Goal: Complete application form: Complete application form

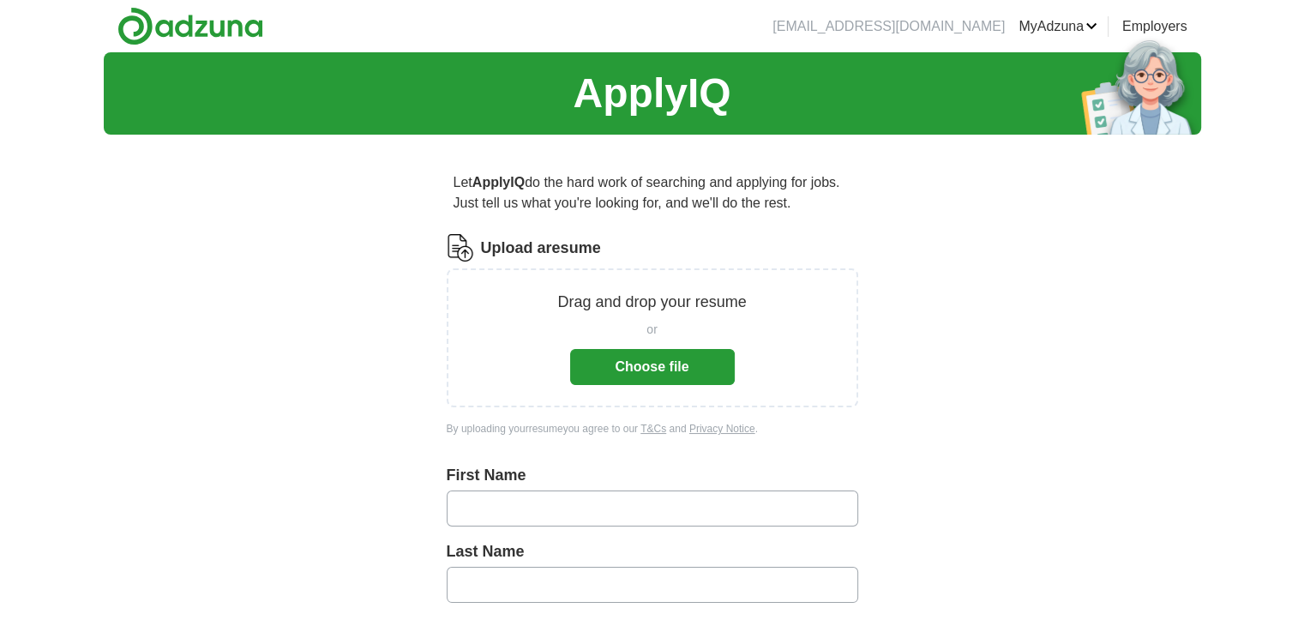
click at [686, 370] on button "Choose file" at bounding box center [652, 367] width 165 height 36
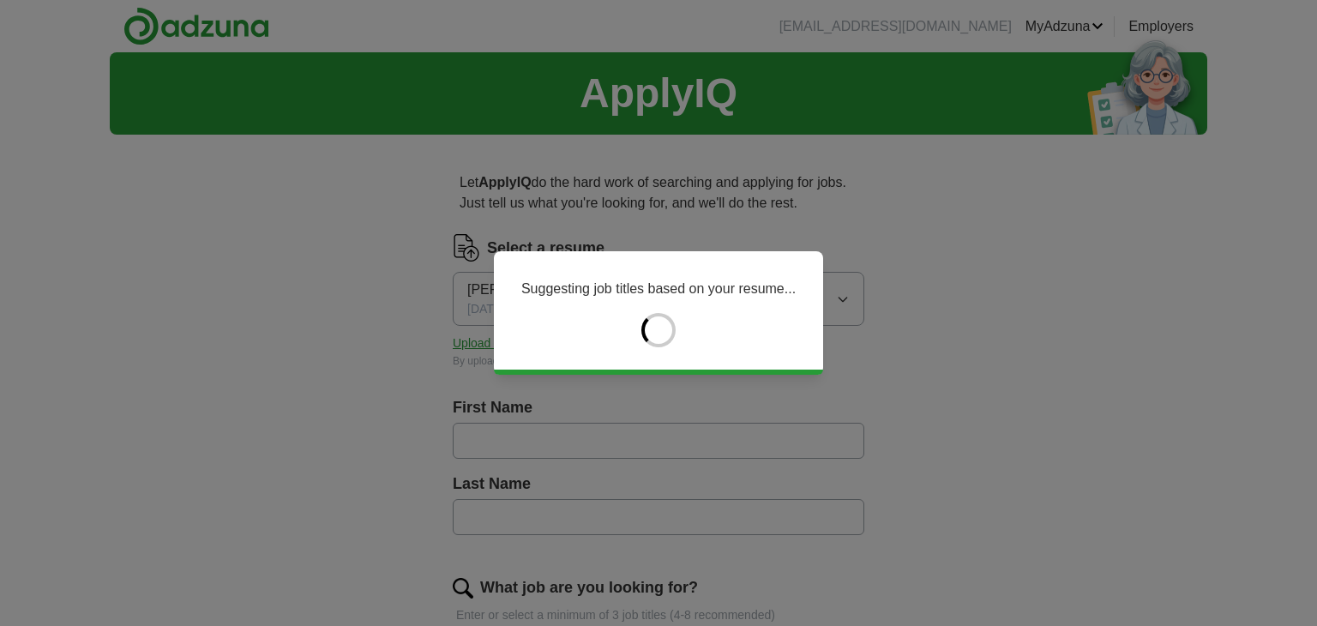
type input "****"
type input "********"
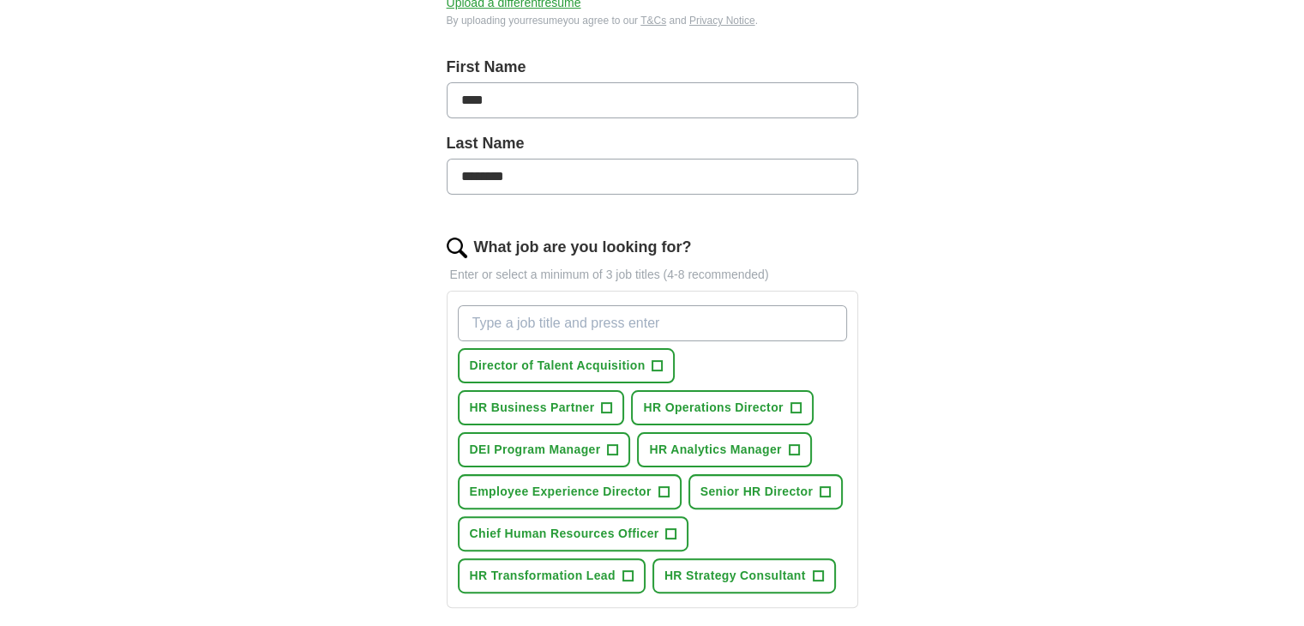
scroll to position [343, 0]
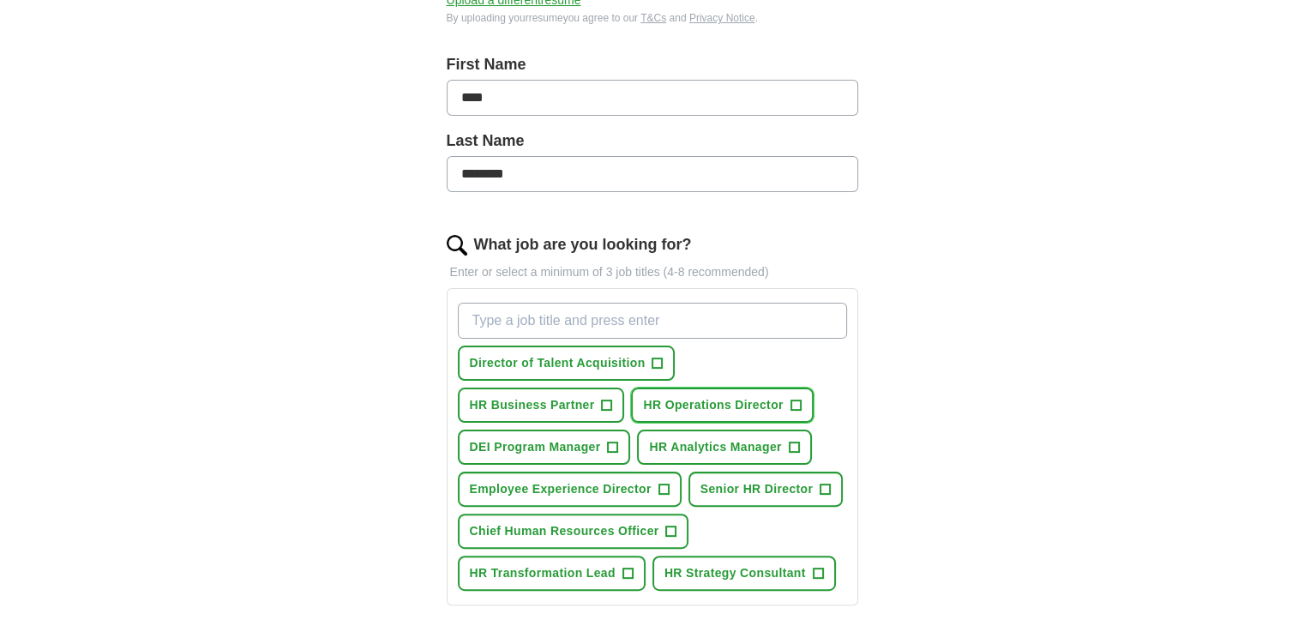
click at [796, 401] on span "+" at bounding box center [796, 406] width 10 height 14
click at [605, 401] on span "+" at bounding box center [607, 406] width 10 height 14
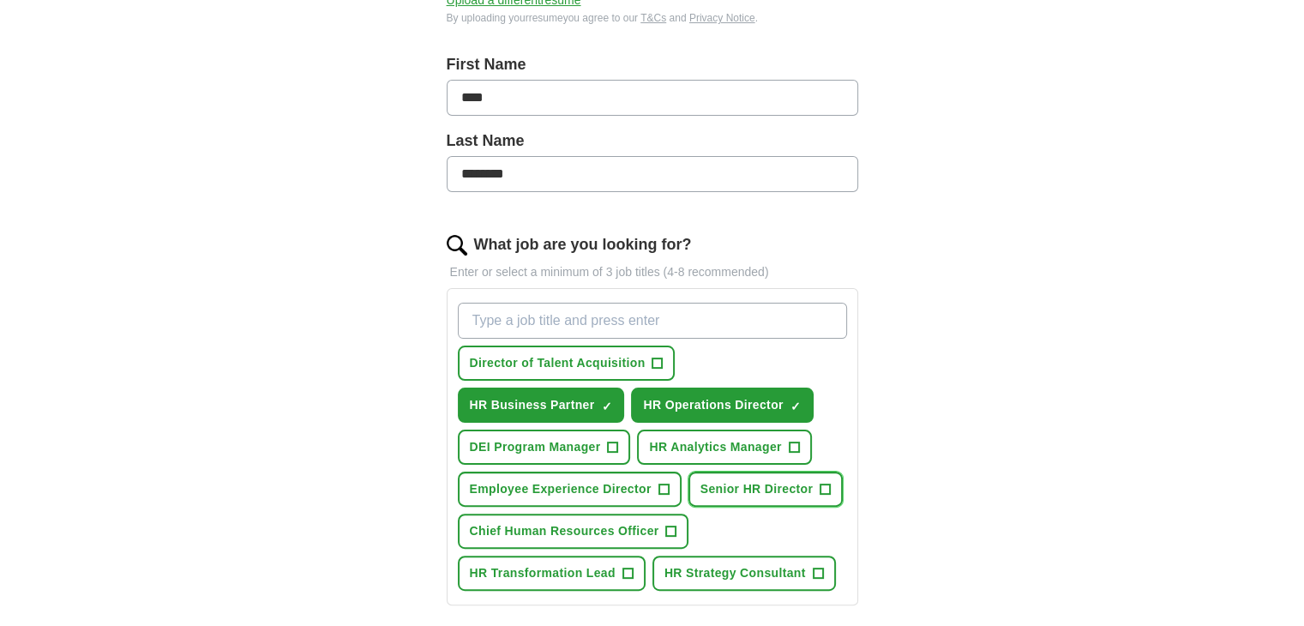
click at [822, 484] on span "+" at bounding box center [826, 490] width 10 height 14
click at [678, 531] on button "Chief Human Resources Officer +" at bounding box center [574, 531] width 232 height 35
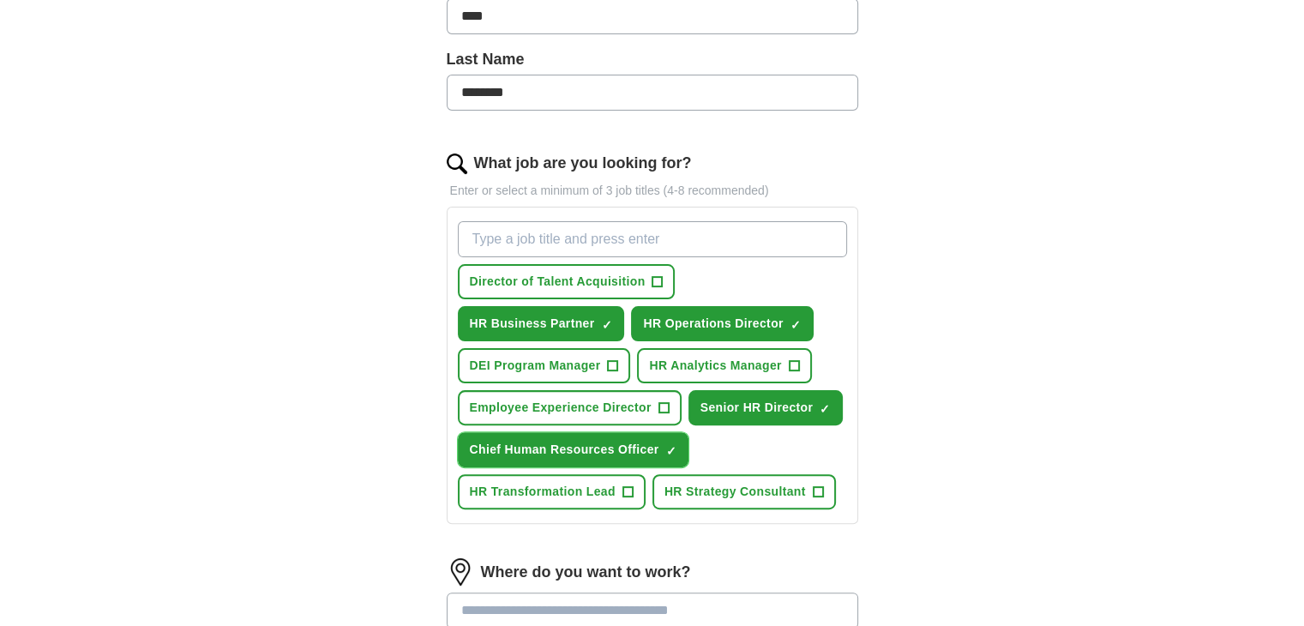
scroll to position [429, 0]
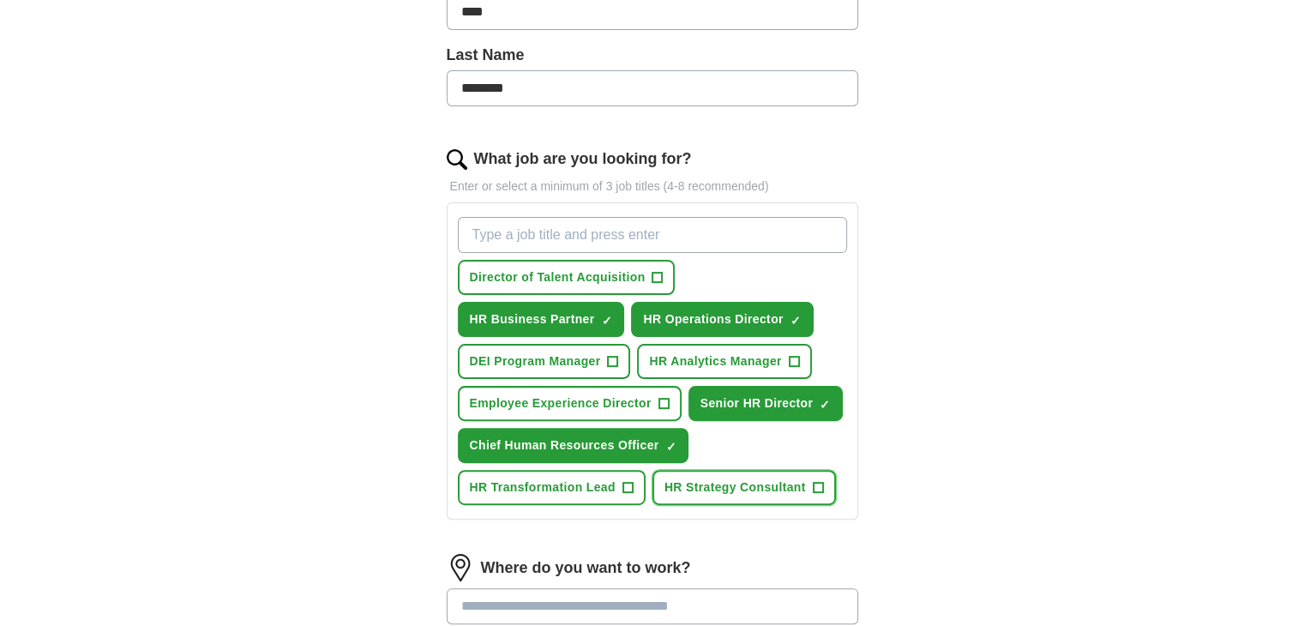
click at [815, 484] on span "+" at bounding box center [818, 488] width 10 height 14
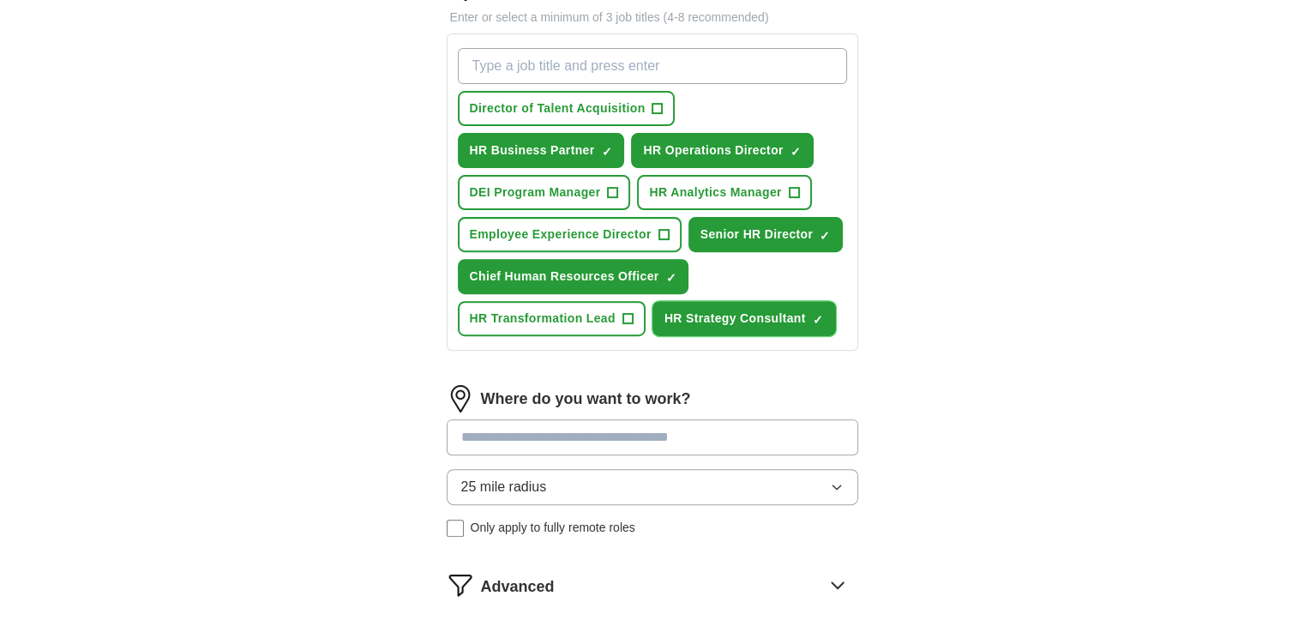
scroll to position [600, 0]
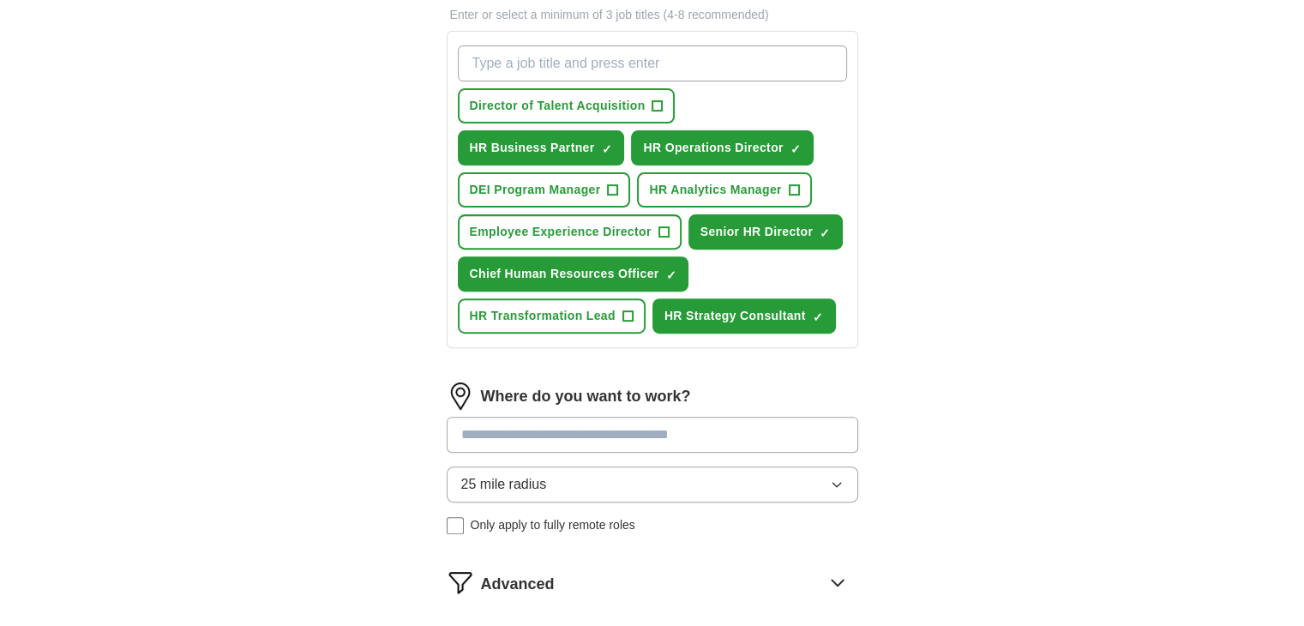
click at [727, 428] on input at bounding box center [653, 435] width 412 height 36
type input "***"
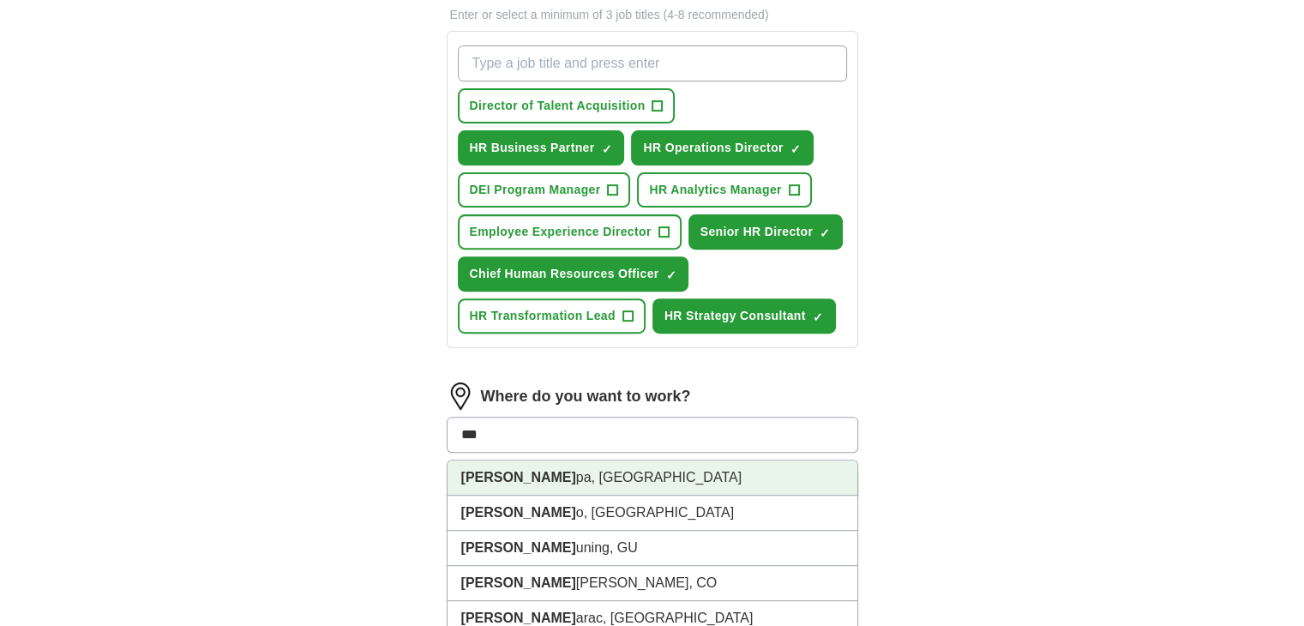
click at [765, 472] on li "Tam pa, FL" at bounding box center [653, 477] width 410 height 35
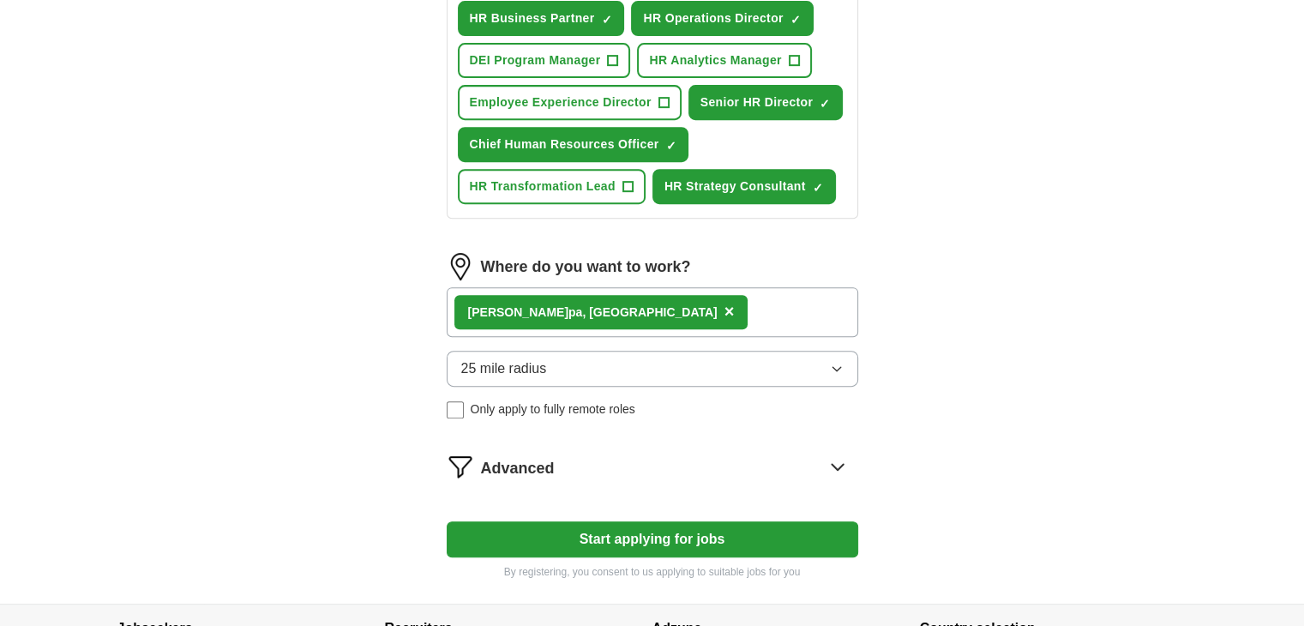
scroll to position [772, 0]
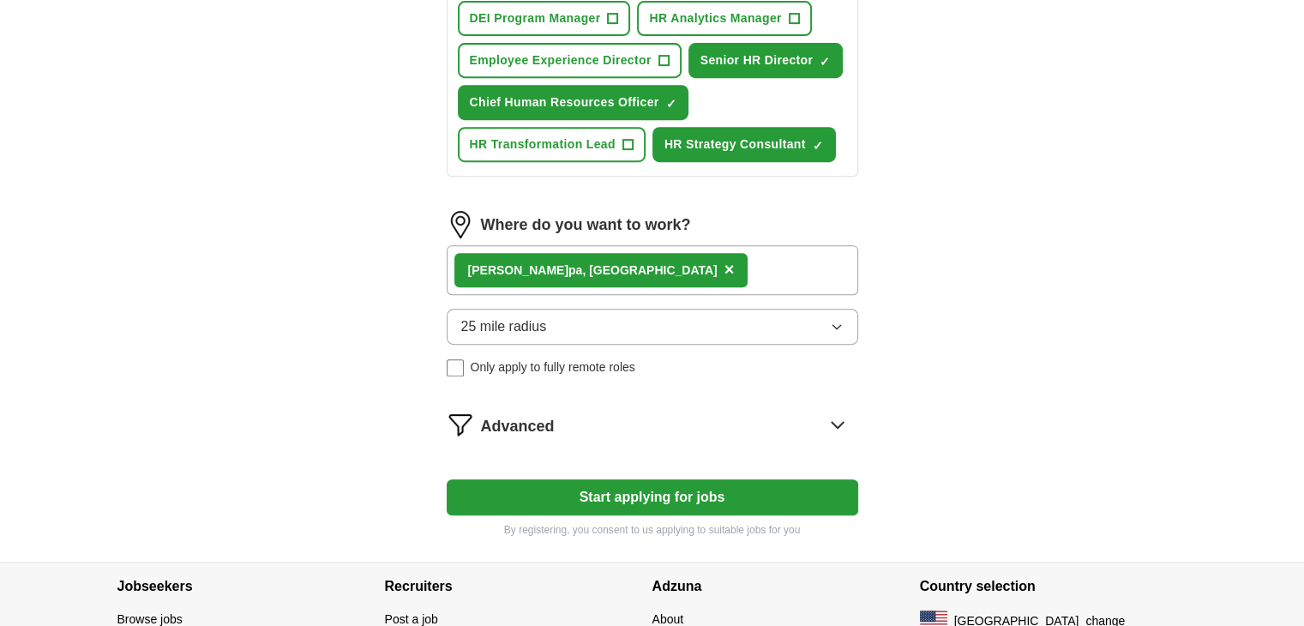
click at [653, 268] on div "Tam pa, FL ×" at bounding box center [653, 270] width 412 height 50
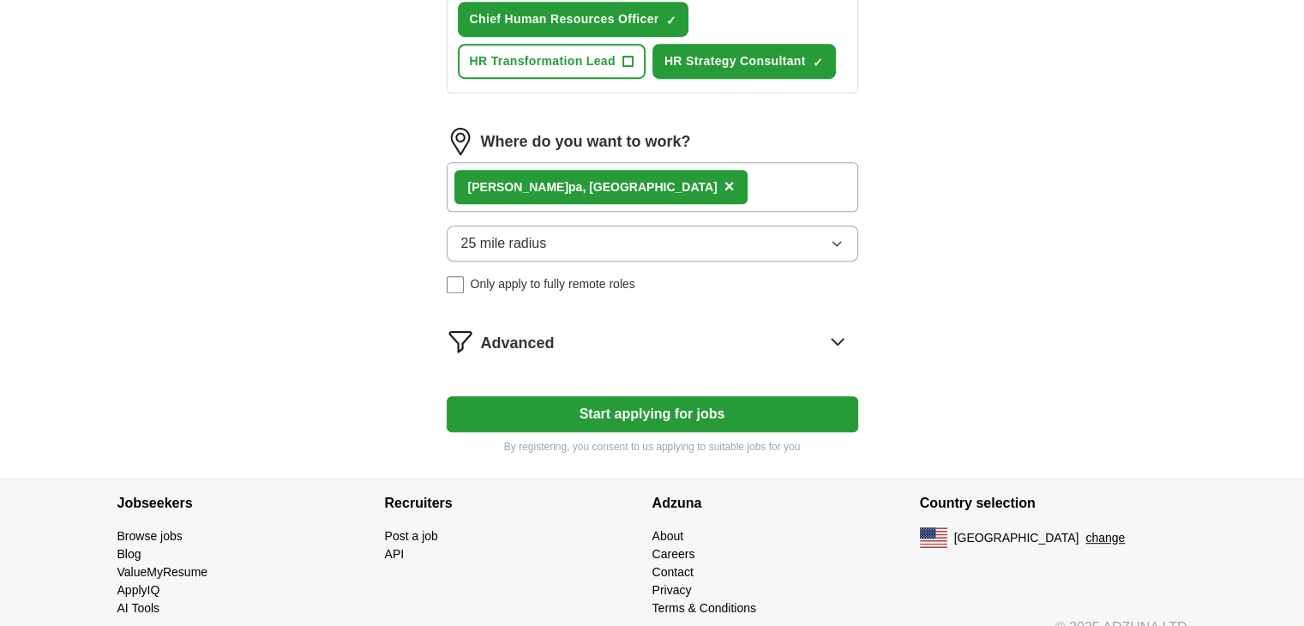
scroll to position [857, 0]
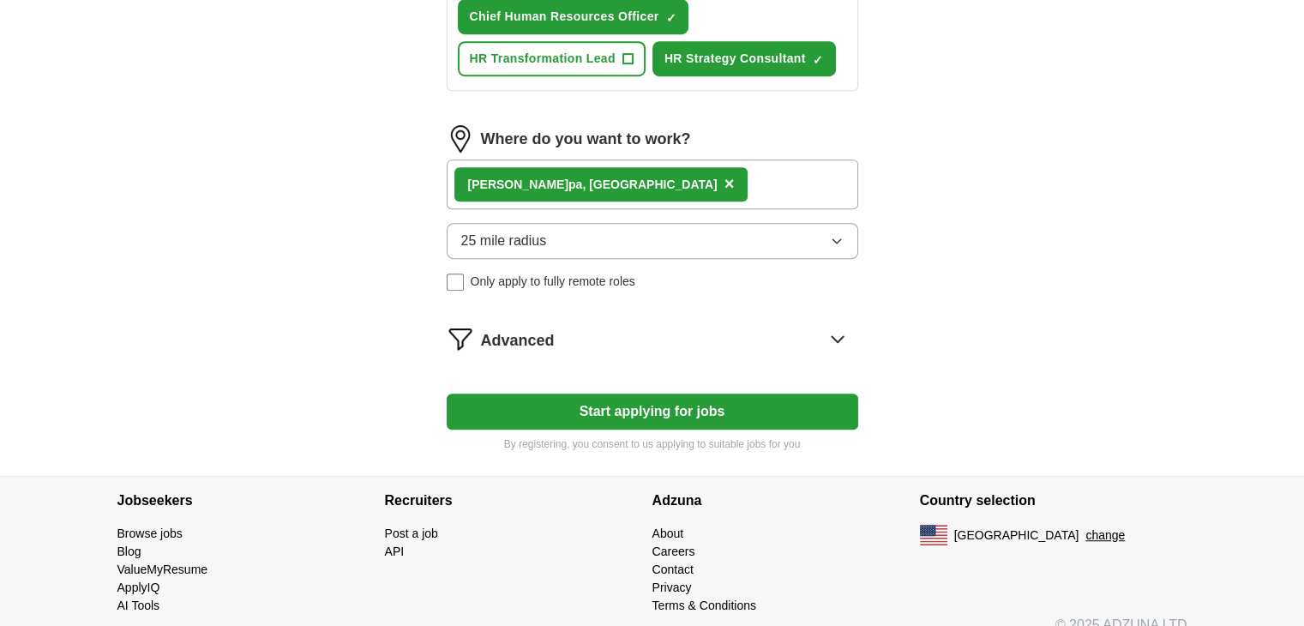
click at [830, 331] on icon at bounding box center [837, 338] width 27 height 27
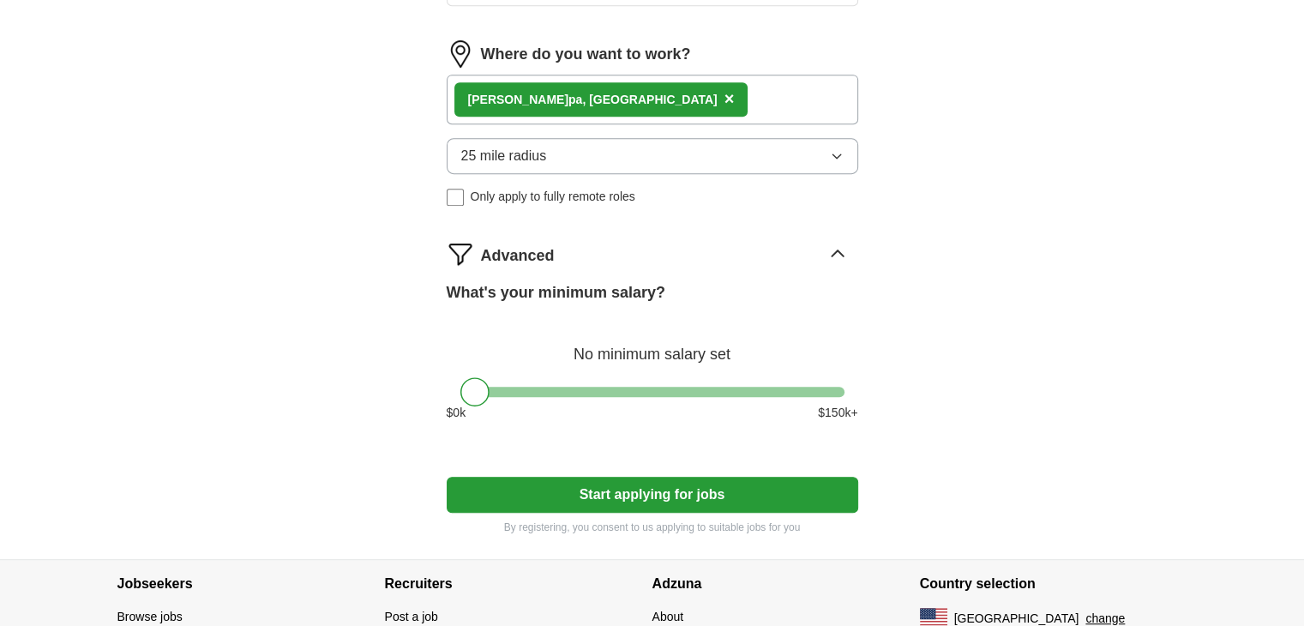
scroll to position [943, 0]
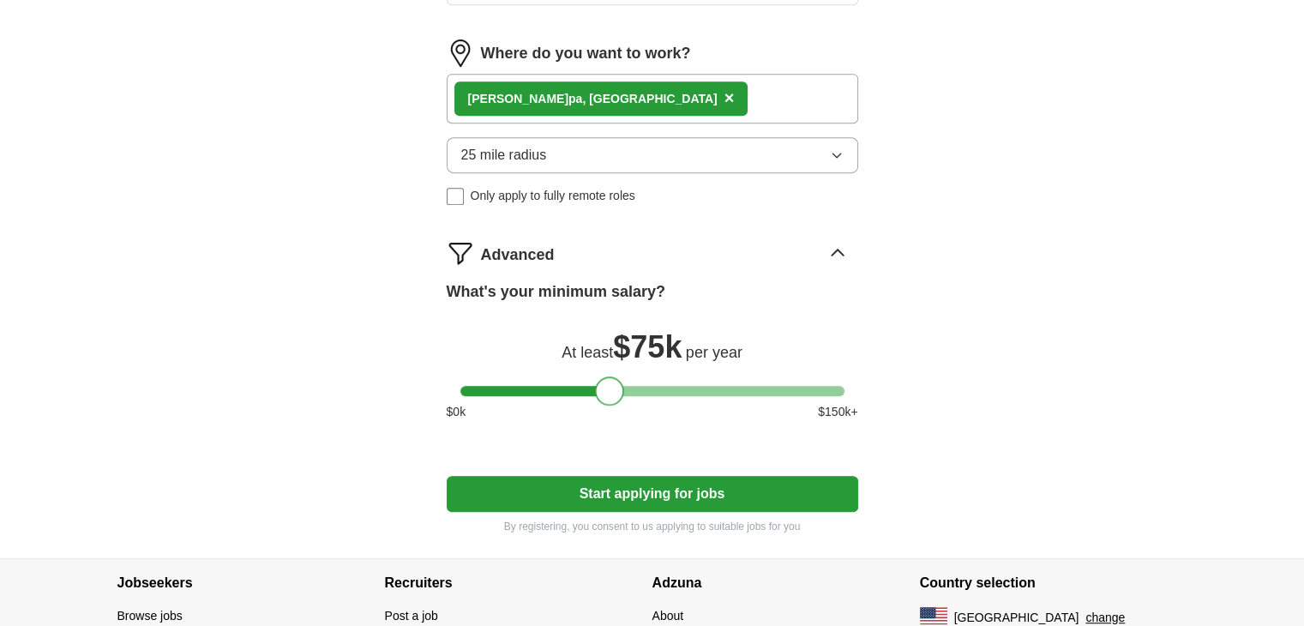
drag, startPoint x: 473, startPoint y: 389, endPoint x: 607, endPoint y: 398, distance: 134.0
click at [607, 398] on div at bounding box center [609, 390] width 29 height 29
click at [617, 480] on button "Start applying for jobs" at bounding box center [653, 494] width 412 height 36
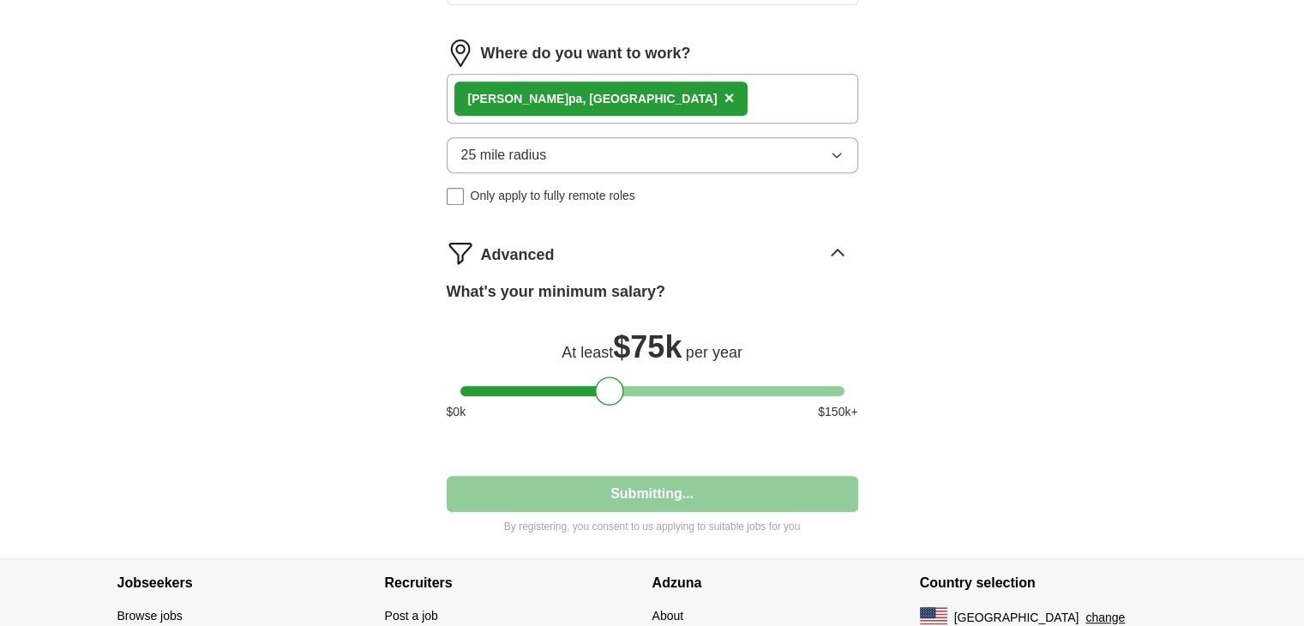
select select "**"
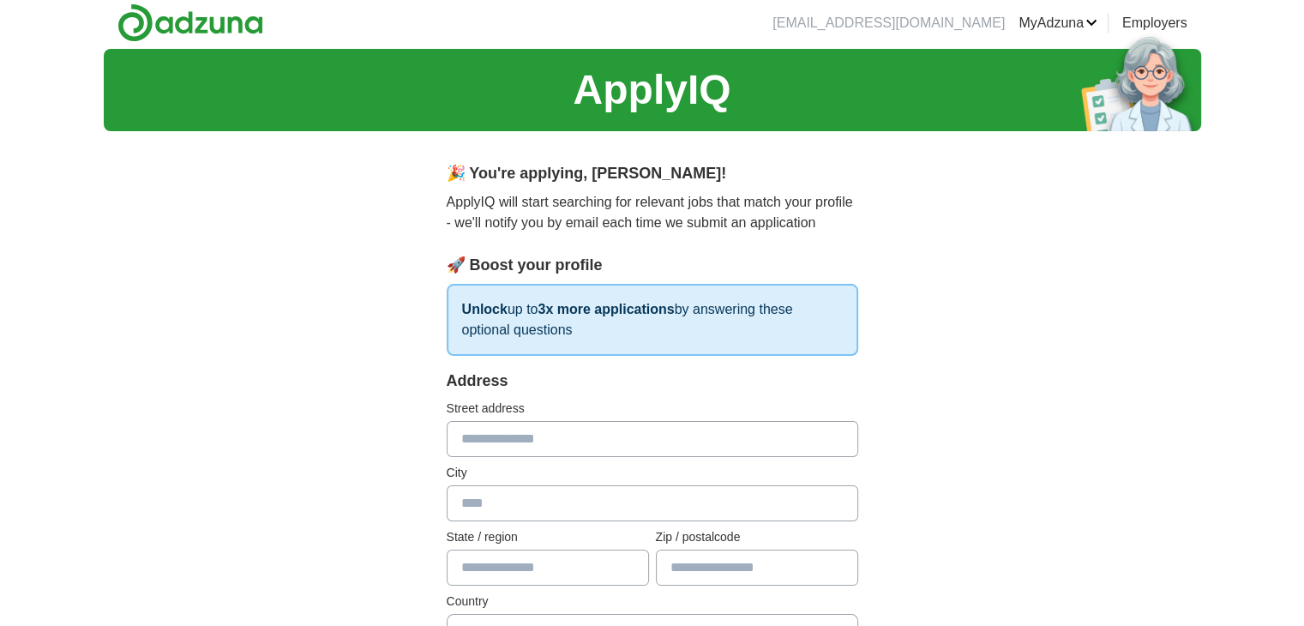
scroll to position [0, 0]
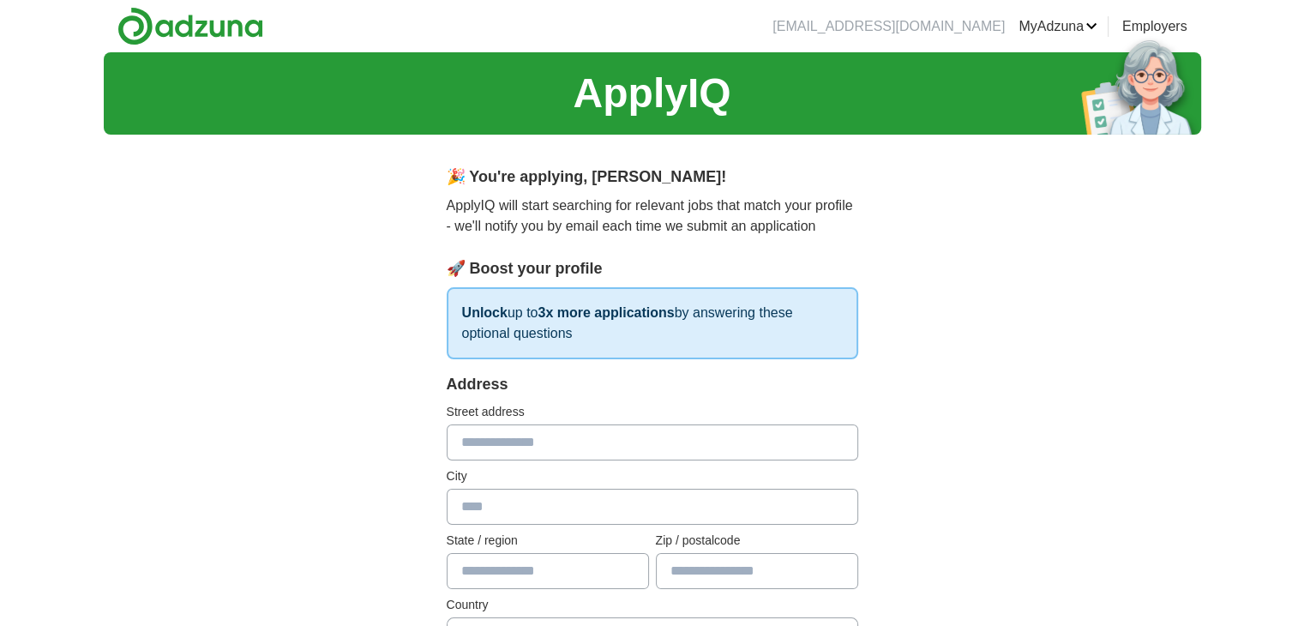
click at [617, 445] on input "text" at bounding box center [653, 442] width 412 height 36
type input "**********"
type input "******"
type input "*******"
type input "*****"
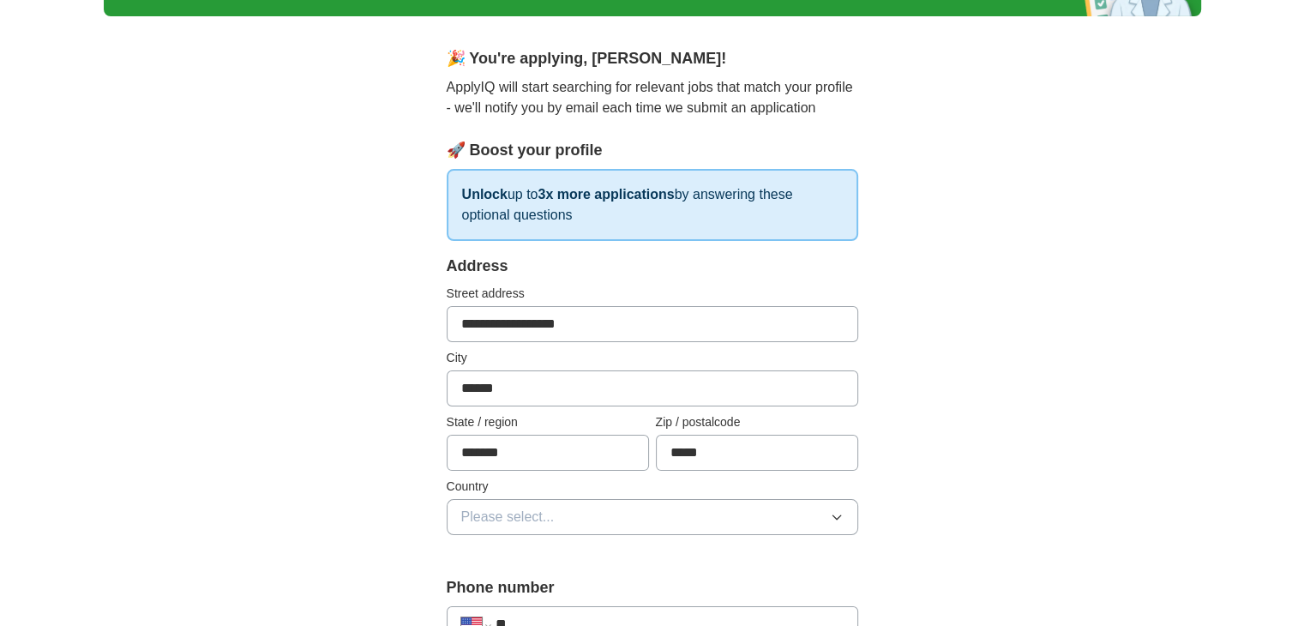
scroll to position [171, 0]
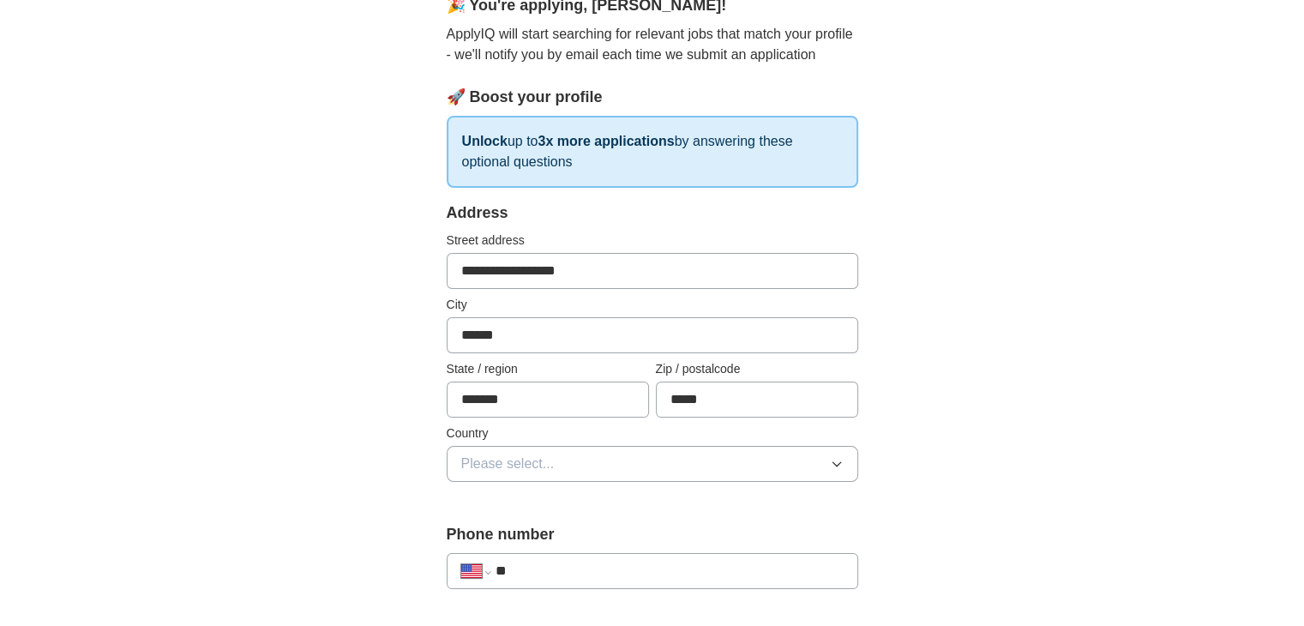
click at [822, 461] on button "Please select..." at bounding box center [653, 464] width 412 height 36
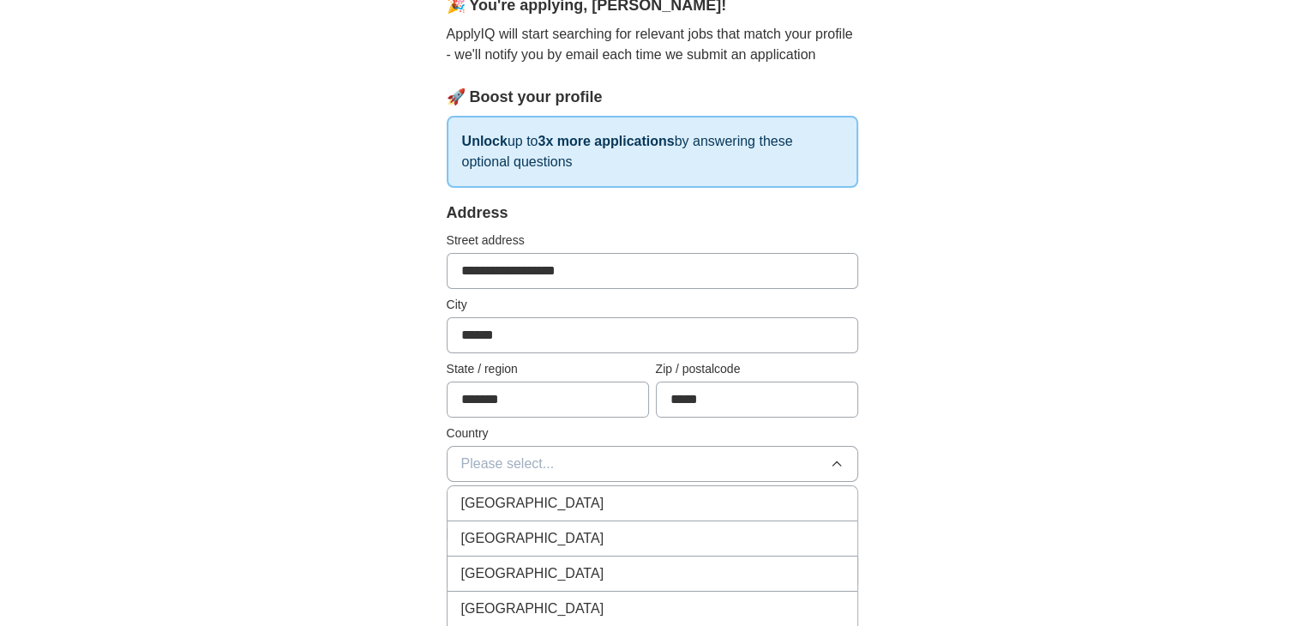
click at [766, 528] on div "United States" at bounding box center [652, 538] width 382 height 21
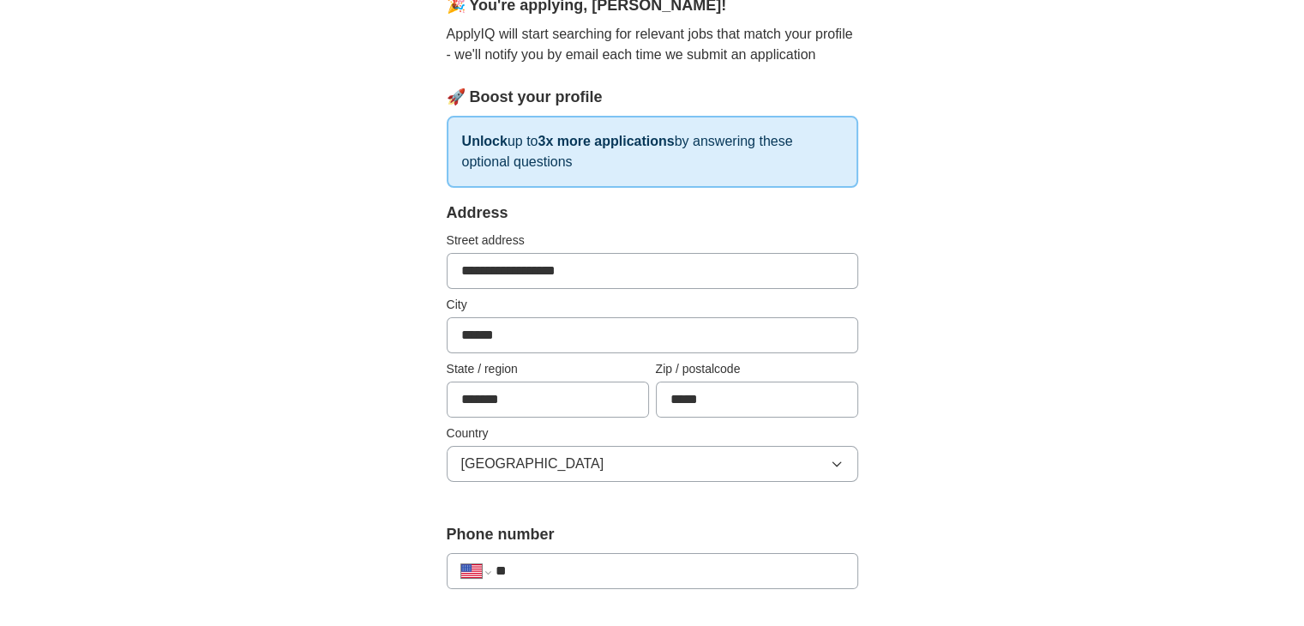
click at [735, 567] on input "**" at bounding box center [669, 571] width 348 height 21
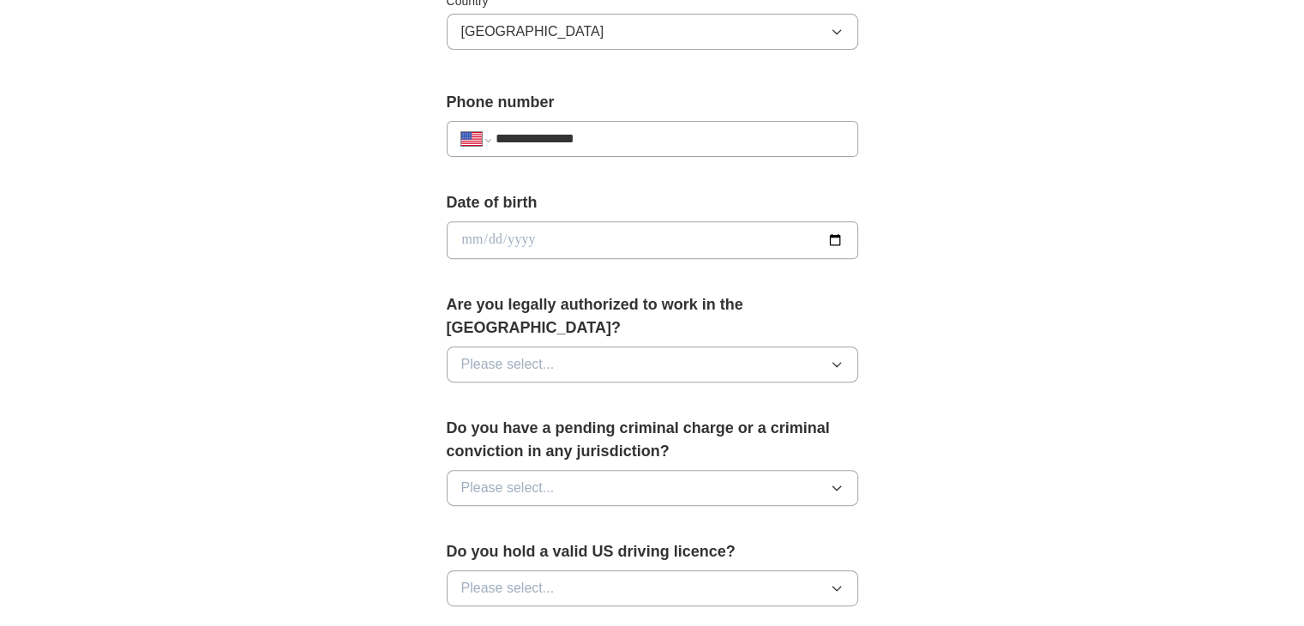
scroll to position [600, 0]
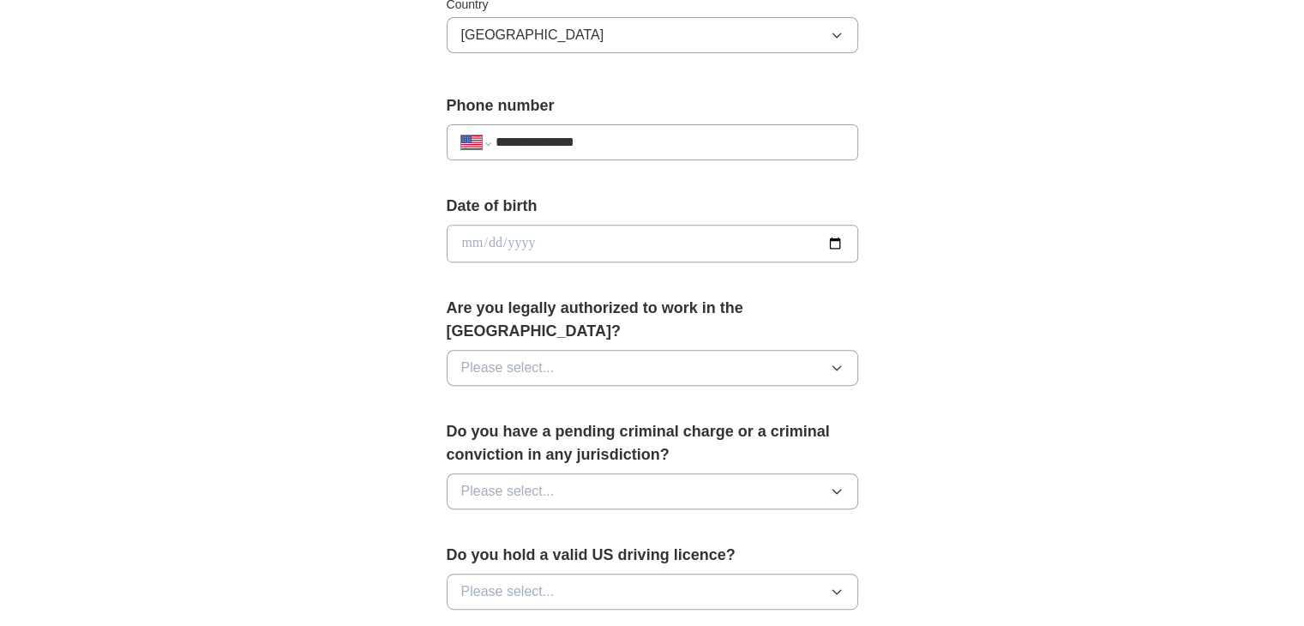
type input "**********"
click at [837, 366] on icon "button" at bounding box center [837, 368] width 8 height 4
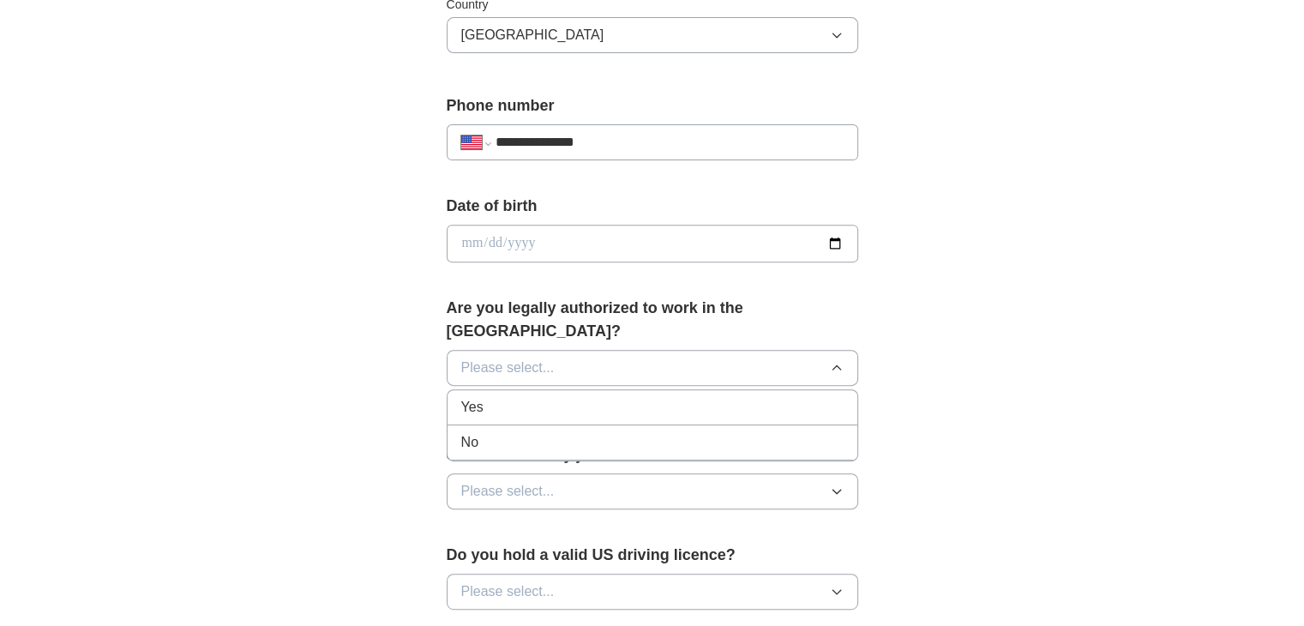
click at [804, 397] on div "Yes" at bounding box center [652, 407] width 382 height 21
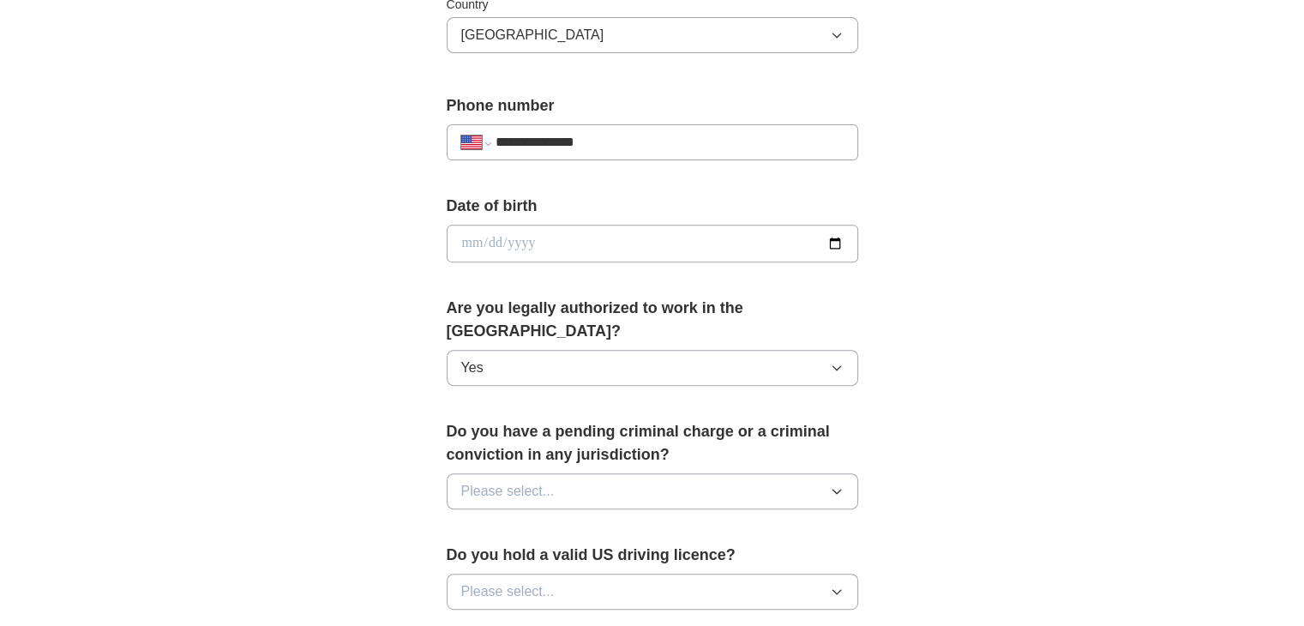
click at [832, 484] on icon "button" at bounding box center [837, 491] width 14 height 14
click at [800, 549] on li "No" at bounding box center [653, 566] width 410 height 35
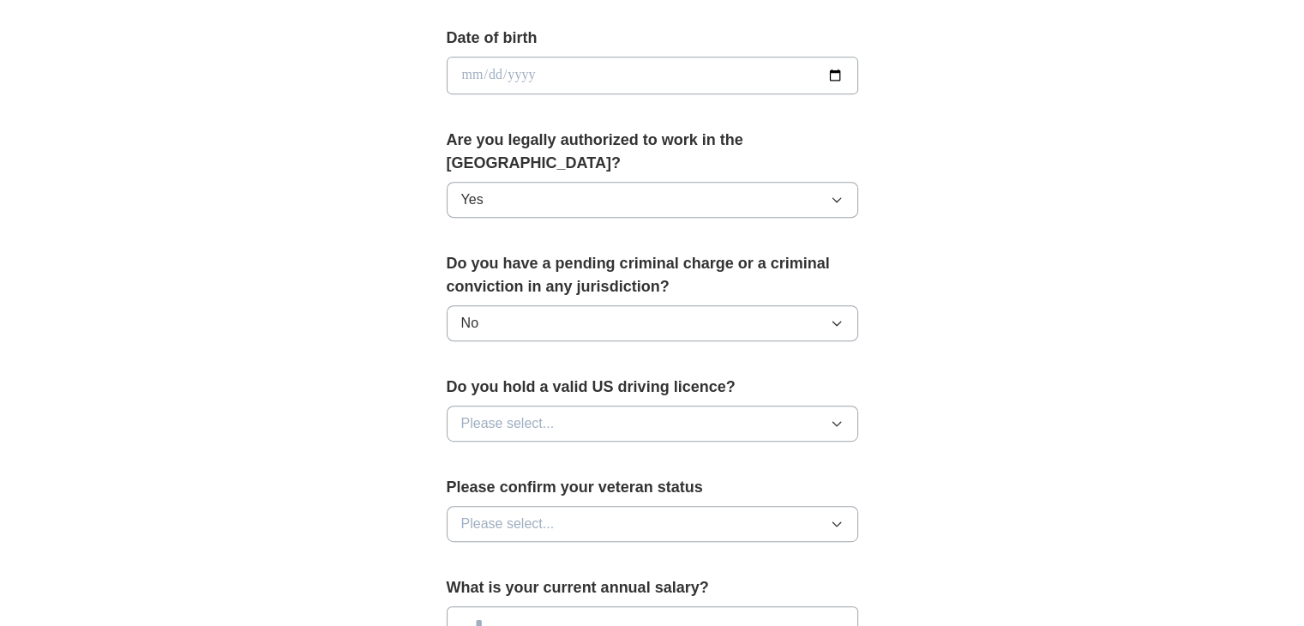
scroll to position [772, 0]
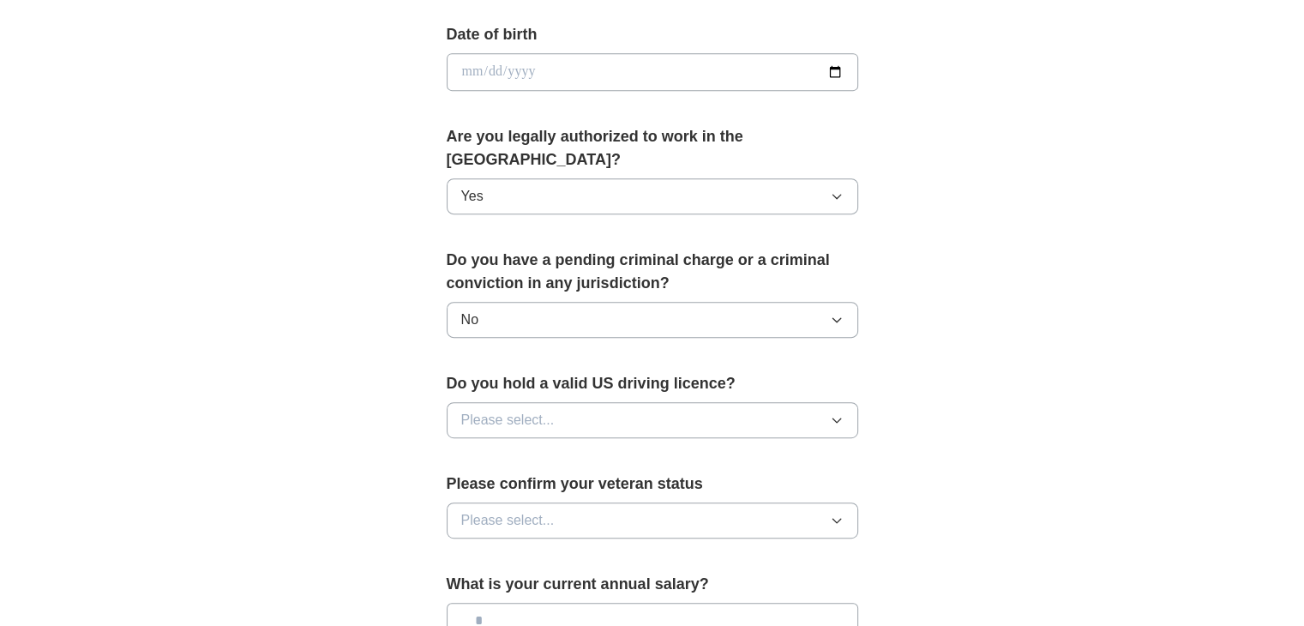
click at [839, 413] on icon "button" at bounding box center [837, 420] width 14 height 14
click at [809, 449] on div "Yes" at bounding box center [652, 459] width 382 height 21
click at [820, 502] on button "Please select..." at bounding box center [653, 520] width 412 height 36
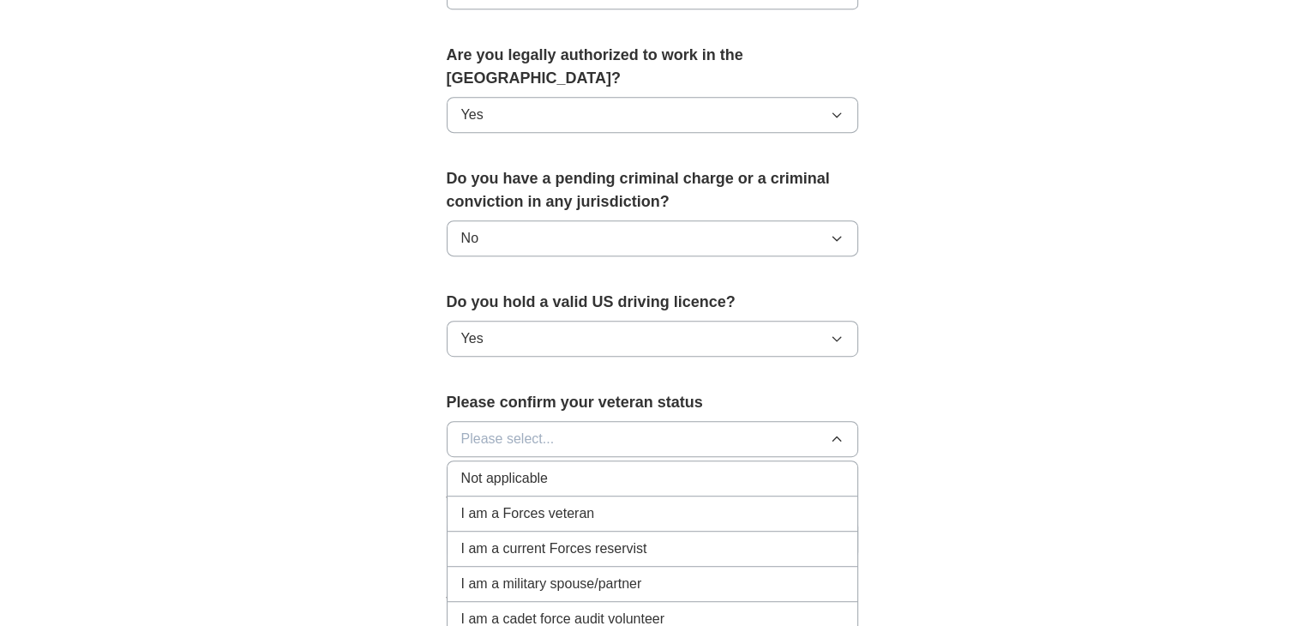
scroll to position [857, 0]
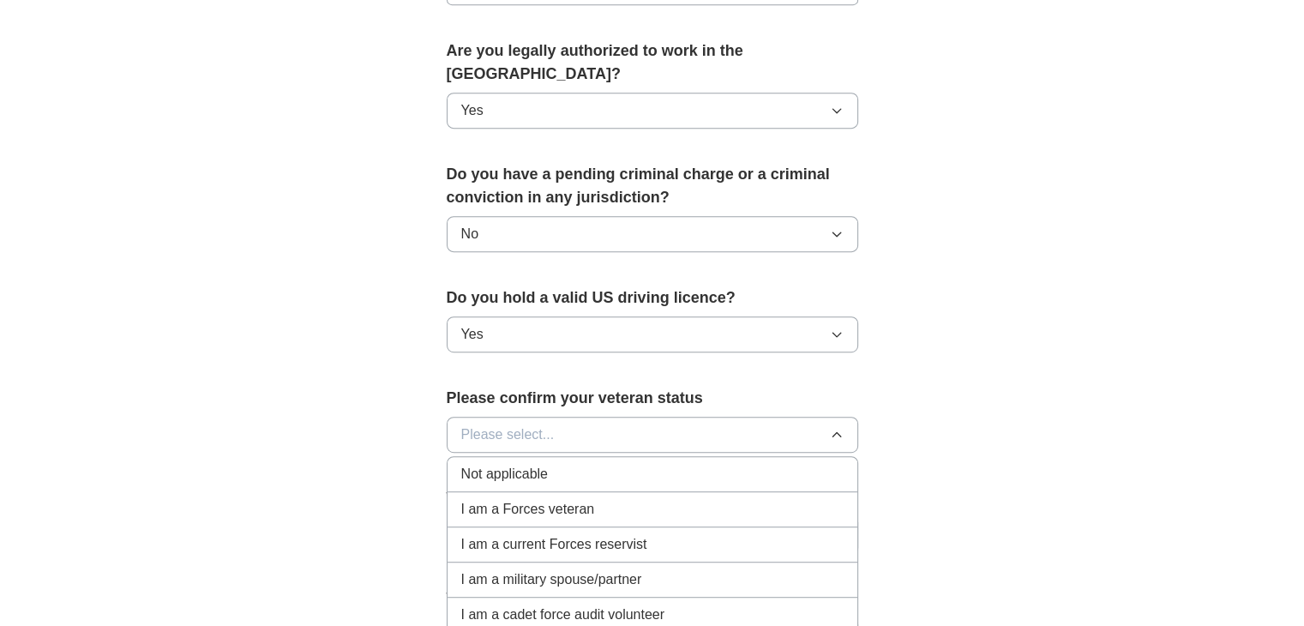
click at [753, 460] on li "Not applicable" at bounding box center [653, 474] width 410 height 35
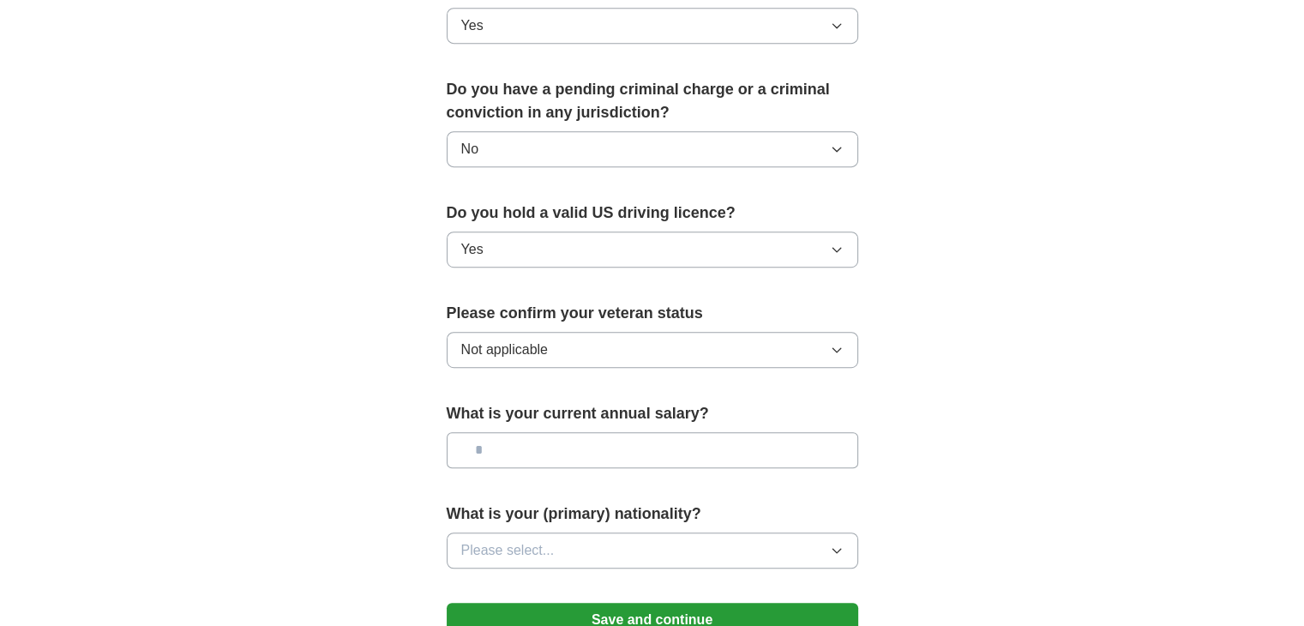
scroll to position [943, 0]
click at [837, 543] on icon "button" at bounding box center [837, 550] width 14 height 14
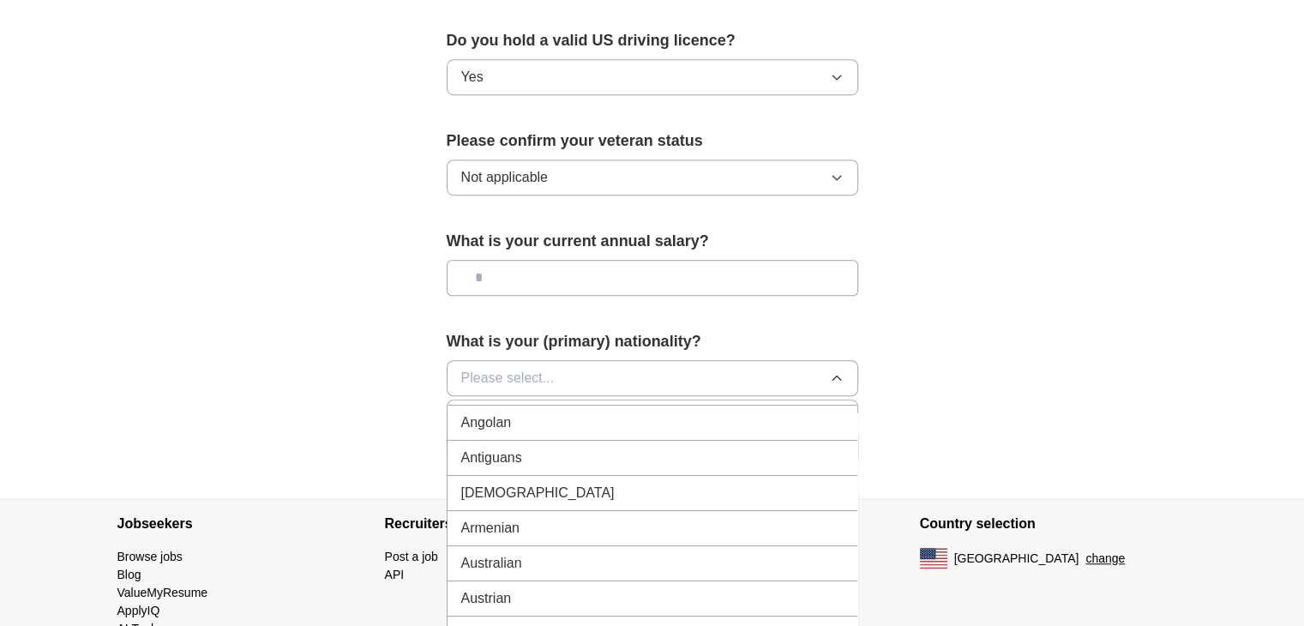
scroll to position [0, 0]
click at [694, 407] on div "American" at bounding box center [652, 417] width 382 height 21
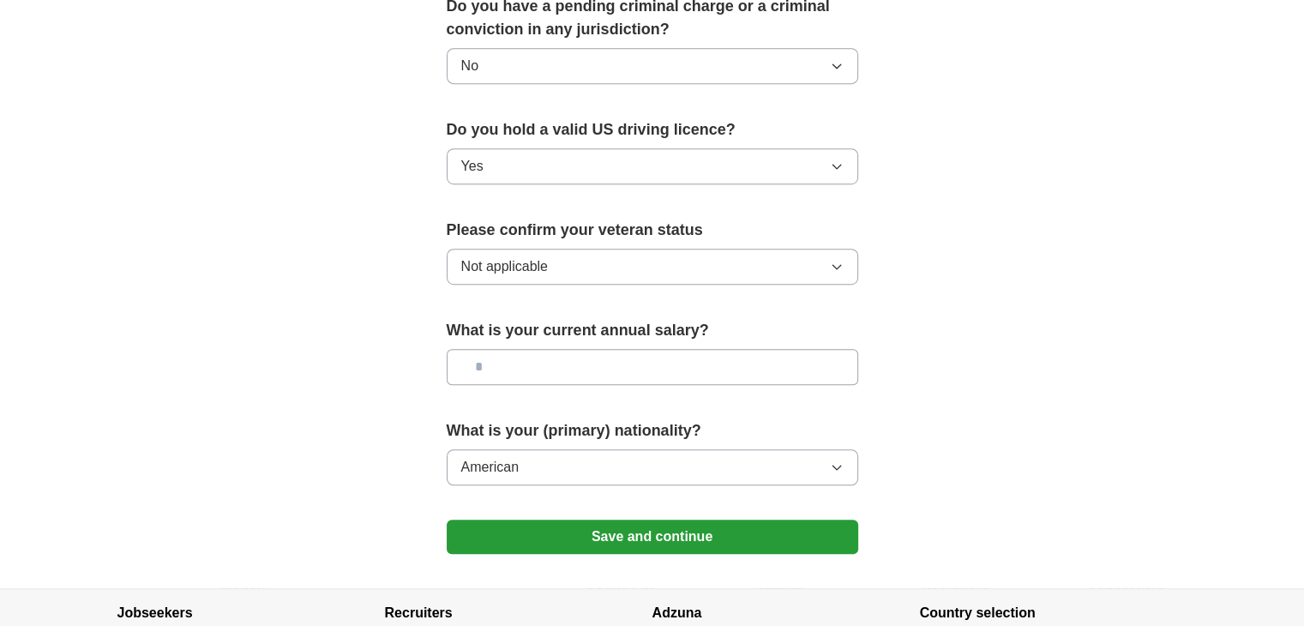
scroll to position [1029, 0]
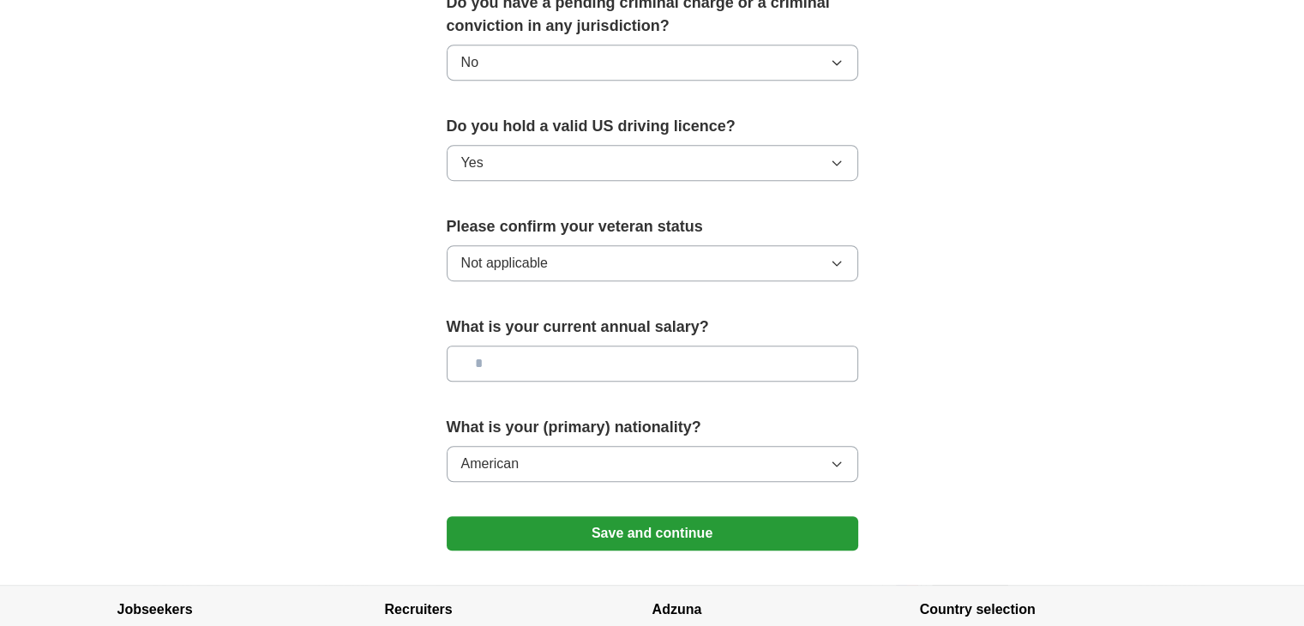
click at [788, 516] on button "Save and continue" at bounding box center [653, 533] width 412 height 34
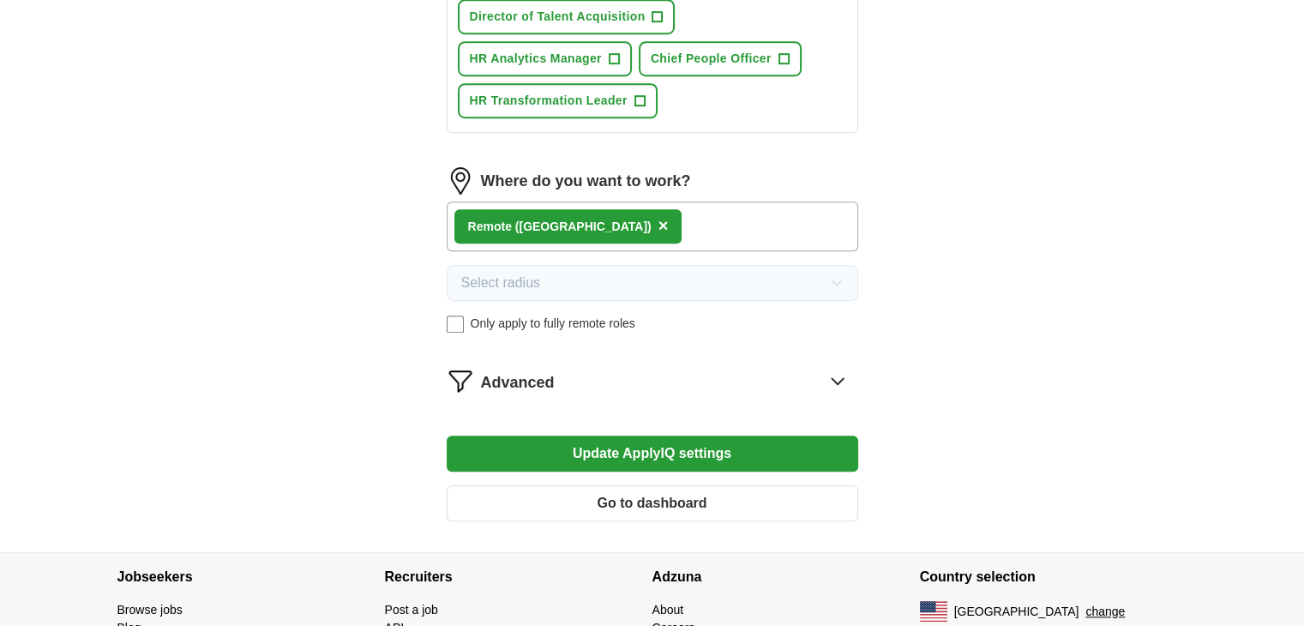
scroll to position [943, 0]
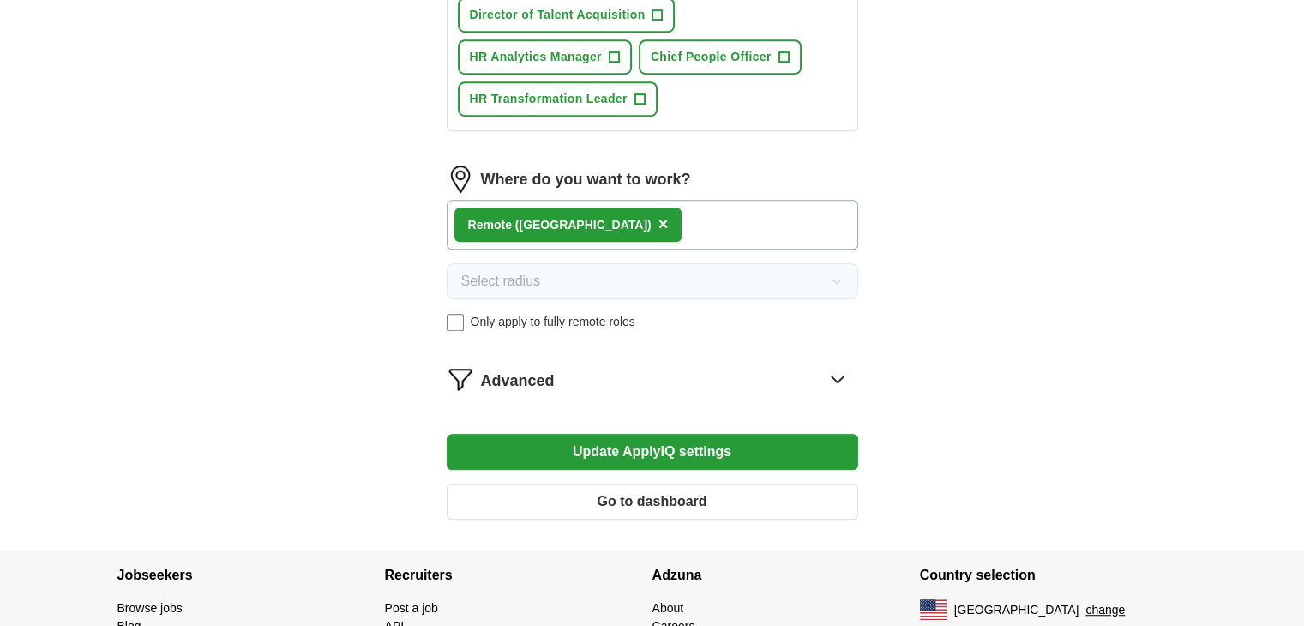
click at [761, 446] on button "Update ApplyIQ settings" at bounding box center [653, 452] width 412 height 36
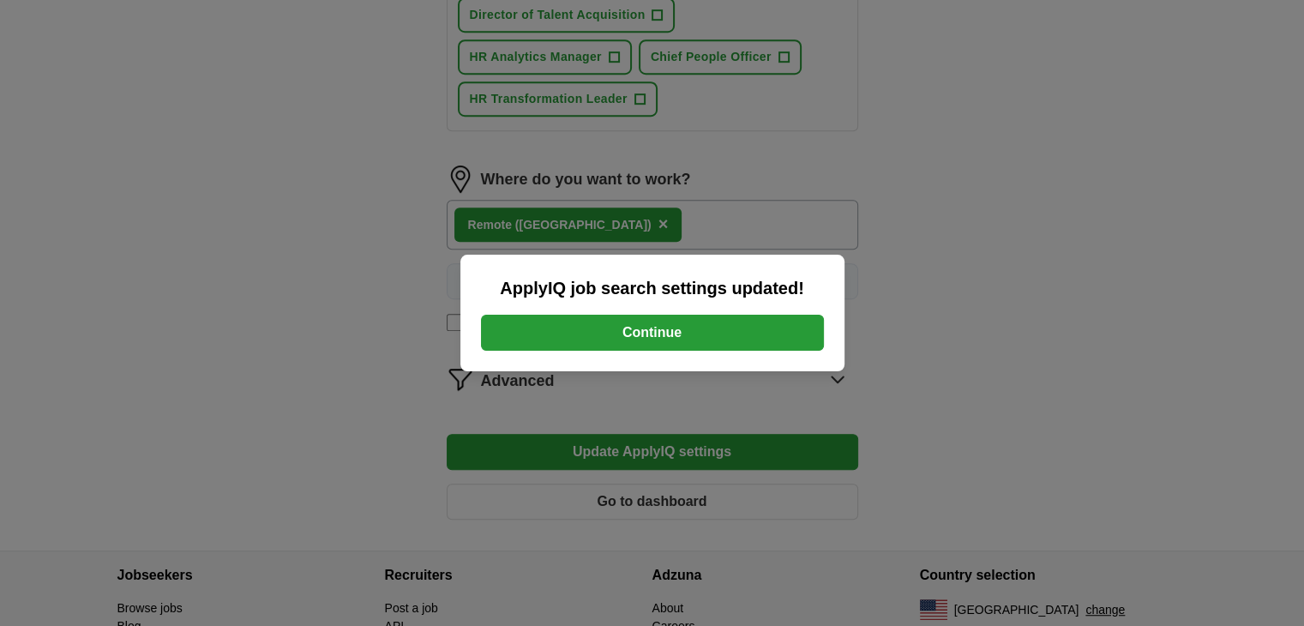
click at [747, 332] on button "Continue" at bounding box center [652, 333] width 343 height 36
